Goal: Task Accomplishment & Management: Complete application form

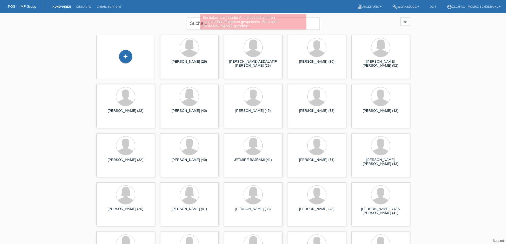
click at [120, 49] on div "+" at bounding box center [125, 57] width 58 height 44
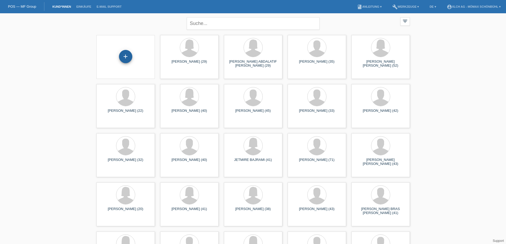
click at [125, 51] on div "+" at bounding box center [125, 56] width 13 height 13
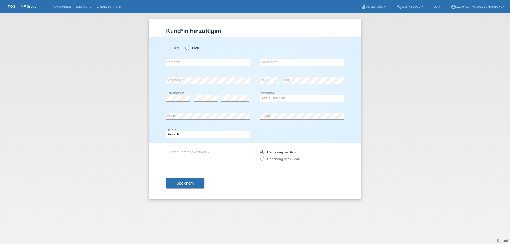
click at [185, 45] on icon at bounding box center [185, 45] width 0 height 0
click at [186, 47] on input "Frau" at bounding box center [186, 47] width 3 height 3
radio input "true"
click at [178, 66] on div "error Vorname" at bounding box center [208, 62] width 84 height 18
click at [178, 65] on input "text" at bounding box center [208, 62] width 84 height 7
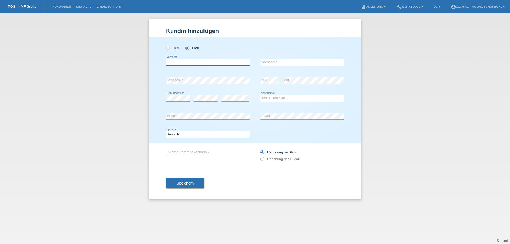
type input "i"
type input "Inci"
type input "Özdemir"
click at [276, 99] on select "Bitte auswählen... Schweiz Deutschland Liechtenstein Österreich ------------ Af…" at bounding box center [302, 98] width 84 height 6
select select "CH"
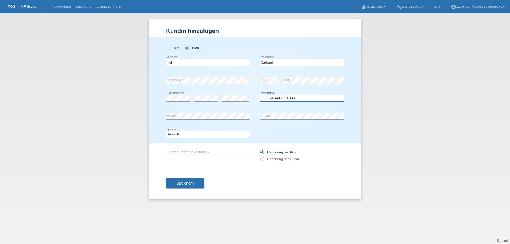
click at [260, 95] on select "Bitte auswählen... Schweiz Deutschland Liechtenstein Österreich ------------ Af…" at bounding box center [302, 98] width 84 height 6
click at [260, 156] on icon at bounding box center [260, 156] width 0 height 0
click at [263, 159] on input "Rechnung per E-Mail" at bounding box center [261, 160] width 3 height 7
radio input "true"
click at [187, 186] on button "Speichern" at bounding box center [185, 183] width 38 height 10
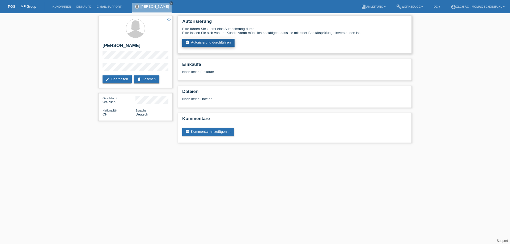
click at [227, 45] on link "assignment_turned_in Autorisierung durchführen" at bounding box center [208, 43] width 52 height 8
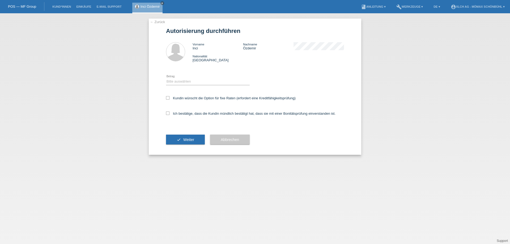
click at [180, 75] on div "Bitte auswählen CHF 1.00 - CHF 499.00 CHF 500.00 - CHF 1'999.00 CHF 2'000.00 - …" at bounding box center [208, 82] width 84 height 18
click at [176, 81] on select "Bitte auswählen CHF 1.00 - CHF 499.00 CHF 500.00 - CHF 1'999.00 CHF 2'000.00 - …" at bounding box center [208, 81] width 84 height 6
select select "3"
click at [166, 78] on select "Bitte auswählen CHF 1.00 - CHF 499.00 CHF 500.00 - CHF 1'999.00 CHF 2'000.00 - …" at bounding box center [208, 81] width 84 height 6
click at [169, 96] on icon at bounding box center [167, 97] width 3 height 3
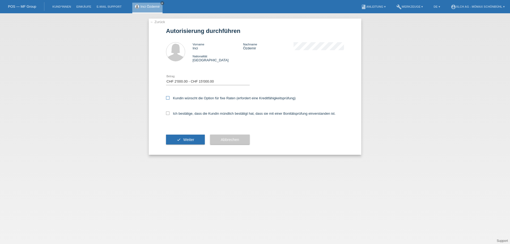
click at [169, 96] on input "Kundin wünscht die Option für fixe Raten (erfordert eine Kreditfähigkeitsprüfun…" at bounding box center [167, 97] width 3 height 3
checkbox input "true"
click at [168, 115] on icon at bounding box center [167, 113] width 3 height 3
click at [168, 115] on input "Ich bestätige, dass die Kundin mündlich bestätigt hat, dass sie mit einer Bonit…" at bounding box center [167, 113] width 3 height 3
checkbox input "true"
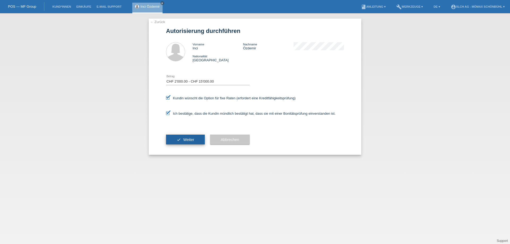
click at [180, 136] on button "check Weiter" at bounding box center [185, 140] width 39 height 10
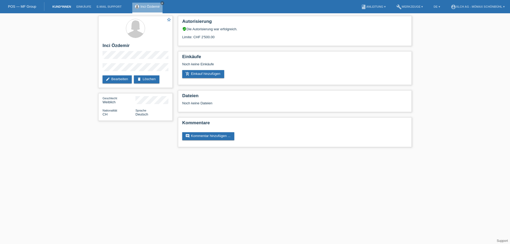
click at [66, 6] on link "Kund*innen" at bounding box center [62, 6] width 24 height 3
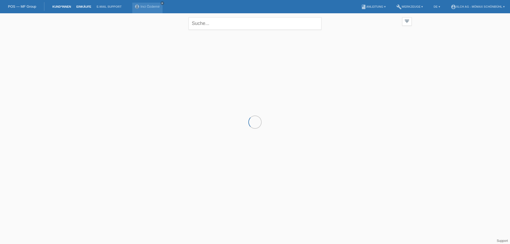
click at [84, 5] on link "Einkäufe" at bounding box center [84, 6] width 20 height 3
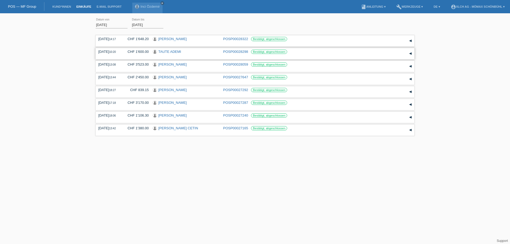
click at [412, 54] on div "▾" at bounding box center [410, 54] width 8 height 8
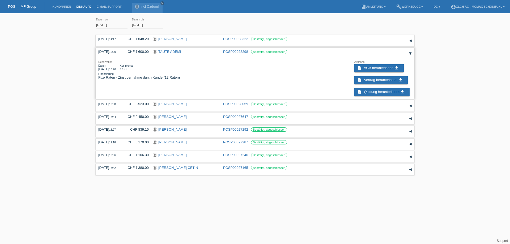
click at [409, 52] on div "▾" at bounding box center [410, 54] width 8 height 8
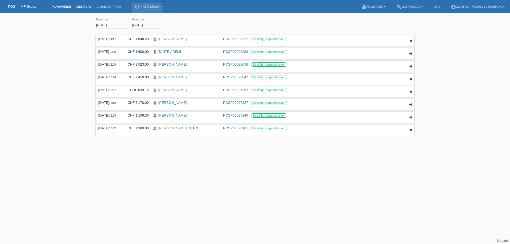
click at [62, 6] on link "Kund*innen" at bounding box center [62, 6] width 24 height 3
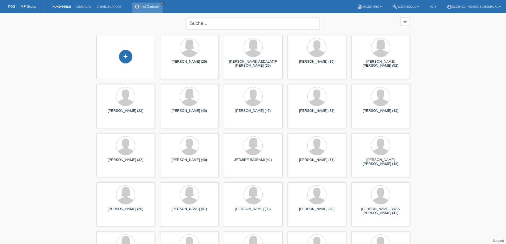
click at [149, 4] on div "Inci Özdemir close" at bounding box center [147, 8] width 30 height 11
click at [146, 5] on link "Inci Özdemir" at bounding box center [150, 7] width 19 height 4
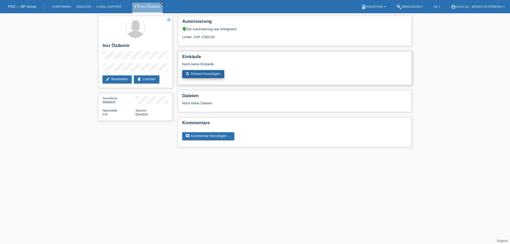
click at [218, 74] on link "add_shopping_cart Einkauf hinzufügen" at bounding box center [203, 74] width 42 height 8
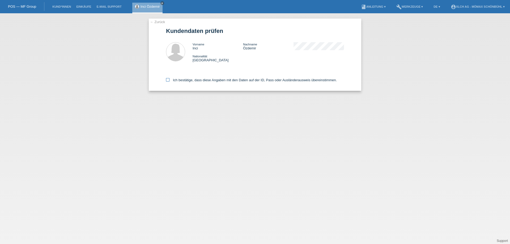
click at [169, 80] on icon at bounding box center [167, 79] width 3 height 3
click at [169, 80] on input "Ich bestätige, dass diese Angaben mit den Daten auf der ID, Pass oder Ausländer…" at bounding box center [167, 79] width 3 height 3
checkbox input "true"
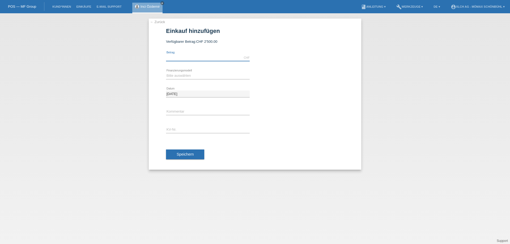
click at [201, 57] on input "text" at bounding box center [208, 57] width 84 height 7
type input "2500.00"
click at [203, 73] on select "Bitte auswählen Kauf auf Rechnung mit Teilzahlungsoption Fixe Raten - Zinsübern…" at bounding box center [208, 76] width 84 height 6
select select "113"
click at [166, 73] on select "Bitte auswählen Kauf auf Rechnung mit Teilzahlungsoption Fixe Raten - Zinsübern…" at bounding box center [208, 76] width 84 height 6
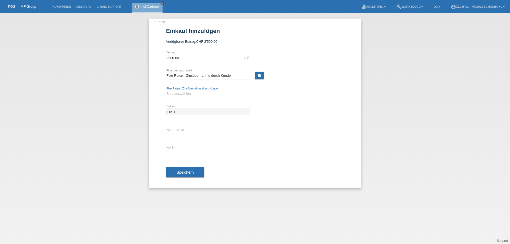
click at [184, 95] on select "Bitte auswählen 6 Raten 12 Raten 24 Raten 36 Raten" at bounding box center [208, 94] width 84 height 6
click at [257, 74] on link "calculate" at bounding box center [259, 75] width 9 height 7
type input "2500.00"
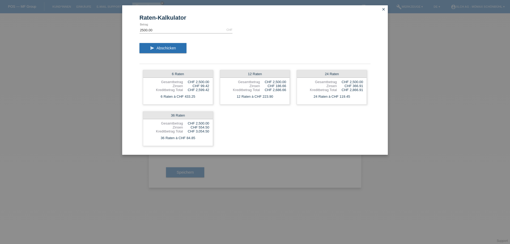
click at [385, 9] on icon "close" at bounding box center [383, 9] width 4 height 4
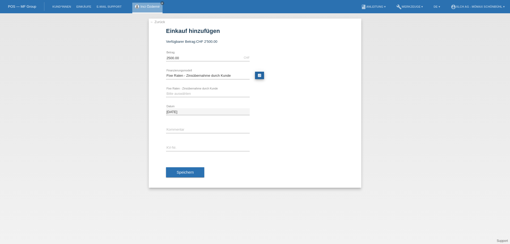
click at [258, 75] on link "calculate" at bounding box center [259, 75] width 9 height 7
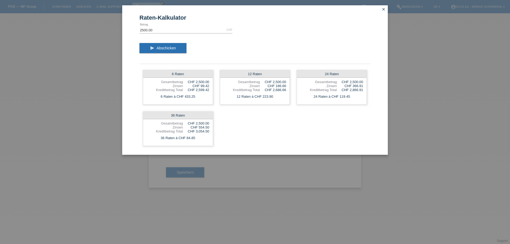
click at [385, 10] on icon "close" at bounding box center [383, 9] width 4 height 4
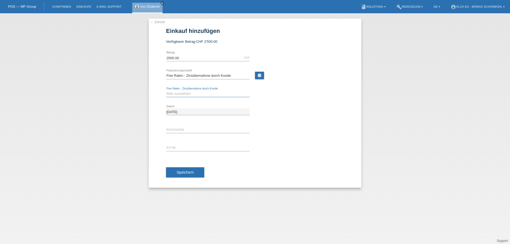
click at [188, 94] on select "Bitte auswählen 6 Raten 12 Raten 24 Raten 36 Raten" at bounding box center [208, 94] width 84 height 6
select select "325"
click at [166, 91] on select "Bitte auswählen 6 Raten 12 Raten 24 Raten 36 Raten" at bounding box center [208, 94] width 84 height 6
click at [176, 150] on input "text" at bounding box center [208, 148] width 84 height 7
type input "6MNBED"
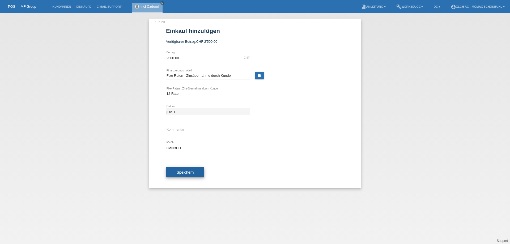
click at [172, 172] on button "Speichern" at bounding box center [185, 172] width 38 height 10
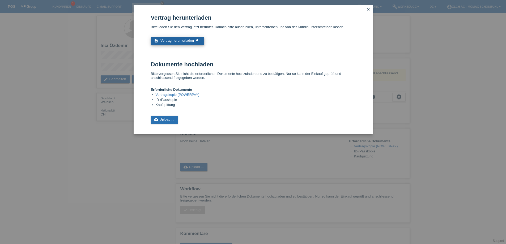
click at [190, 41] on span "Vertrag herunterladen" at bounding box center [176, 41] width 33 height 4
click at [159, 120] on link "cloud_upload Upload ..." at bounding box center [164, 120] width 27 height 8
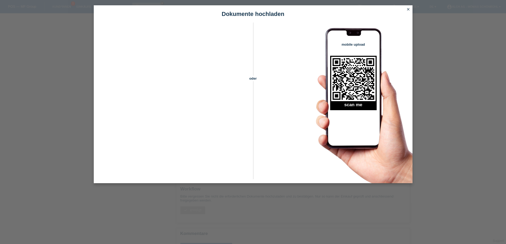
click at [409, 9] on icon "close" at bounding box center [408, 9] width 4 height 4
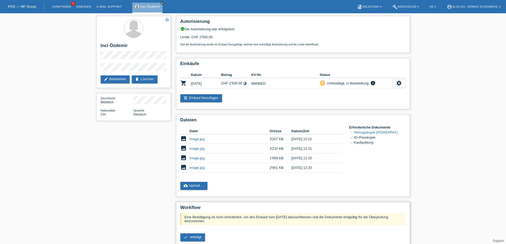
scroll to position [46, 0]
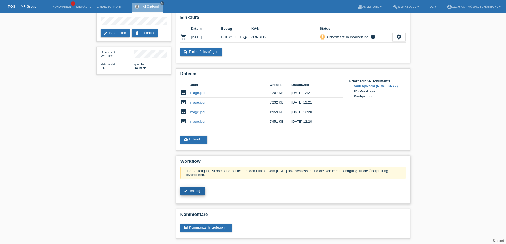
click at [196, 193] on link "check erledigt" at bounding box center [192, 191] width 25 height 8
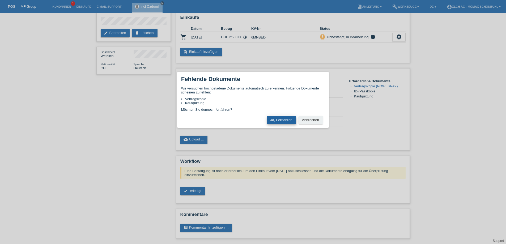
click at [281, 118] on button "Ja, Fortfahren" at bounding box center [281, 120] width 29 height 8
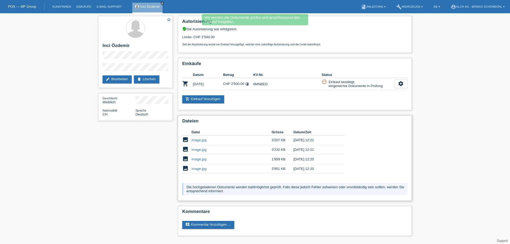
click at [199, 139] on link "image.jpg" at bounding box center [199, 140] width 15 height 4
click at [198, 150] on link "image.jpg" at bounding box center [199, 150] width 15 height 4
click at [198, 160] on link "image.jpg" at bounding box center [199, 159] width 15 height 4
click at [197, 169] on link "image.jpg" at bounding box center [199, 169] width 15 height 4
